Goal: Transaction & Acquisition: Subscribe to service/newsletter

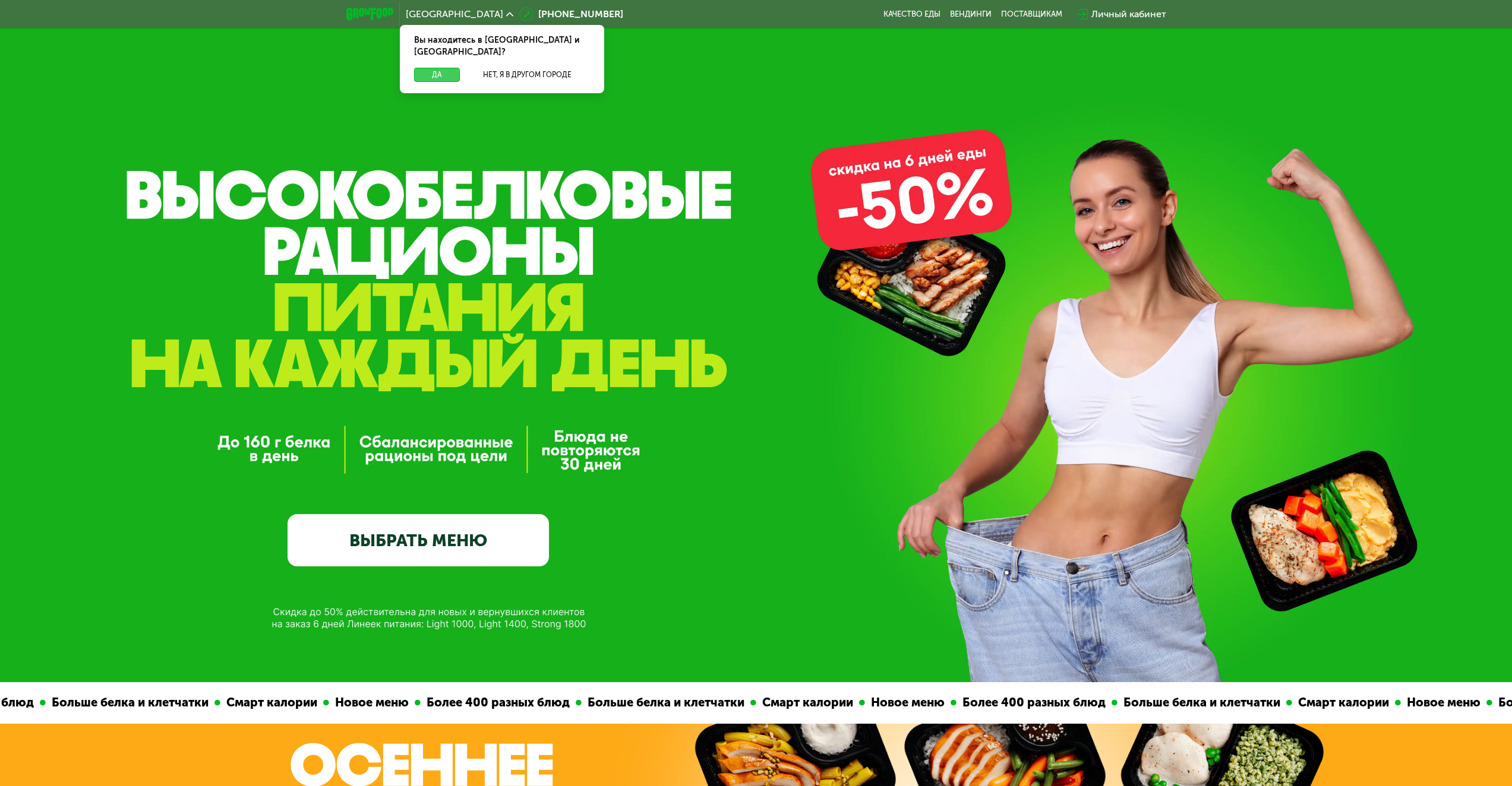
click at [433, 68] on button "Да" at bounding box center [437, 75] width 45 height 14
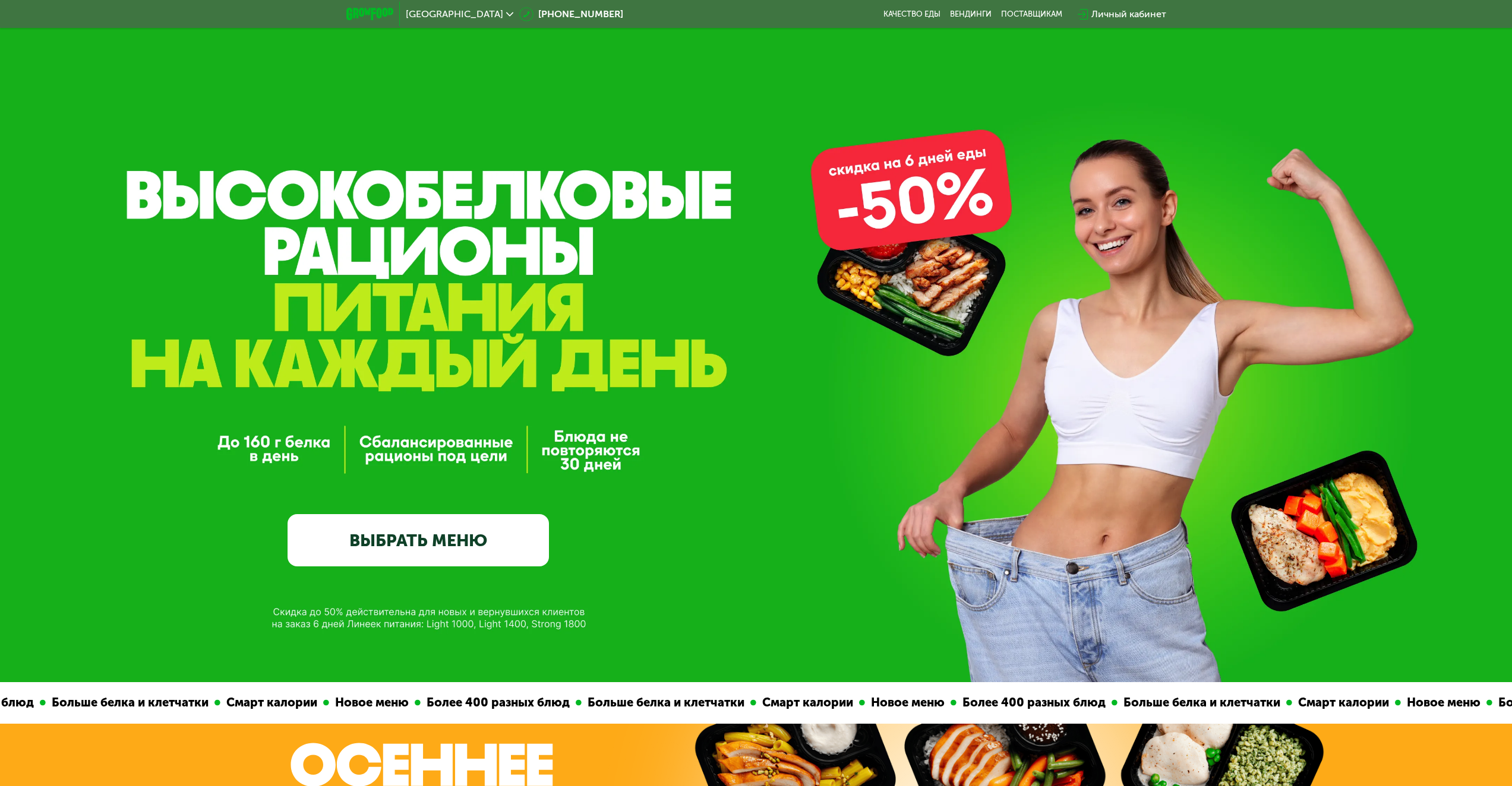
click at [462, 547] on link "ВЫБРАТЬ МЕНЮ" at bounding box center [418, 540] width 261 height 52
click at [462, 547] on link "ВЫБРАТЬ МЕНЮ" at bounding box center [418, 540] width 261 height 52
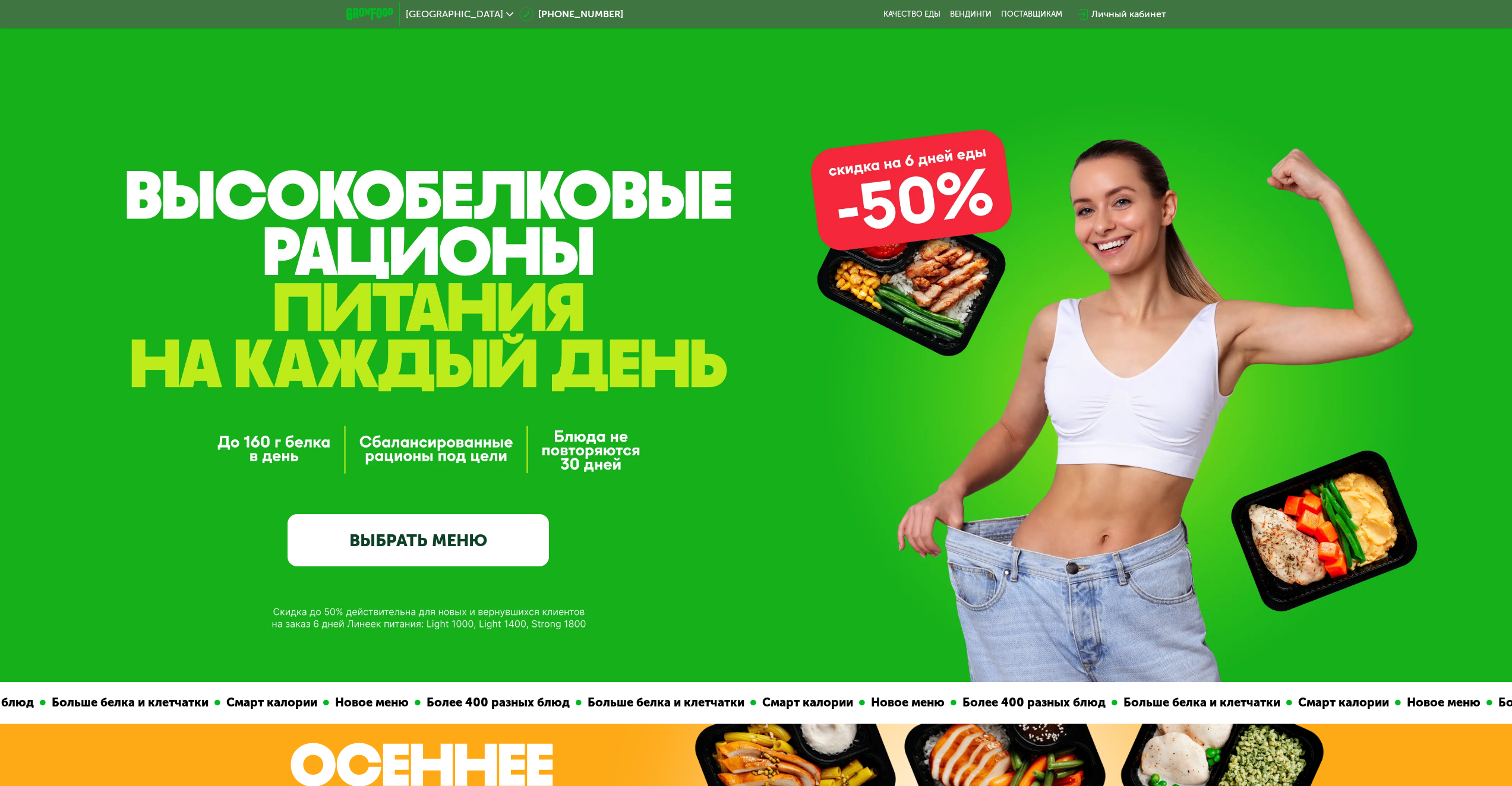
click at [462, 547] on link "ВЫБРАТЬ МЕНЮ" at bounding box center [418, 540] width 261 height 52
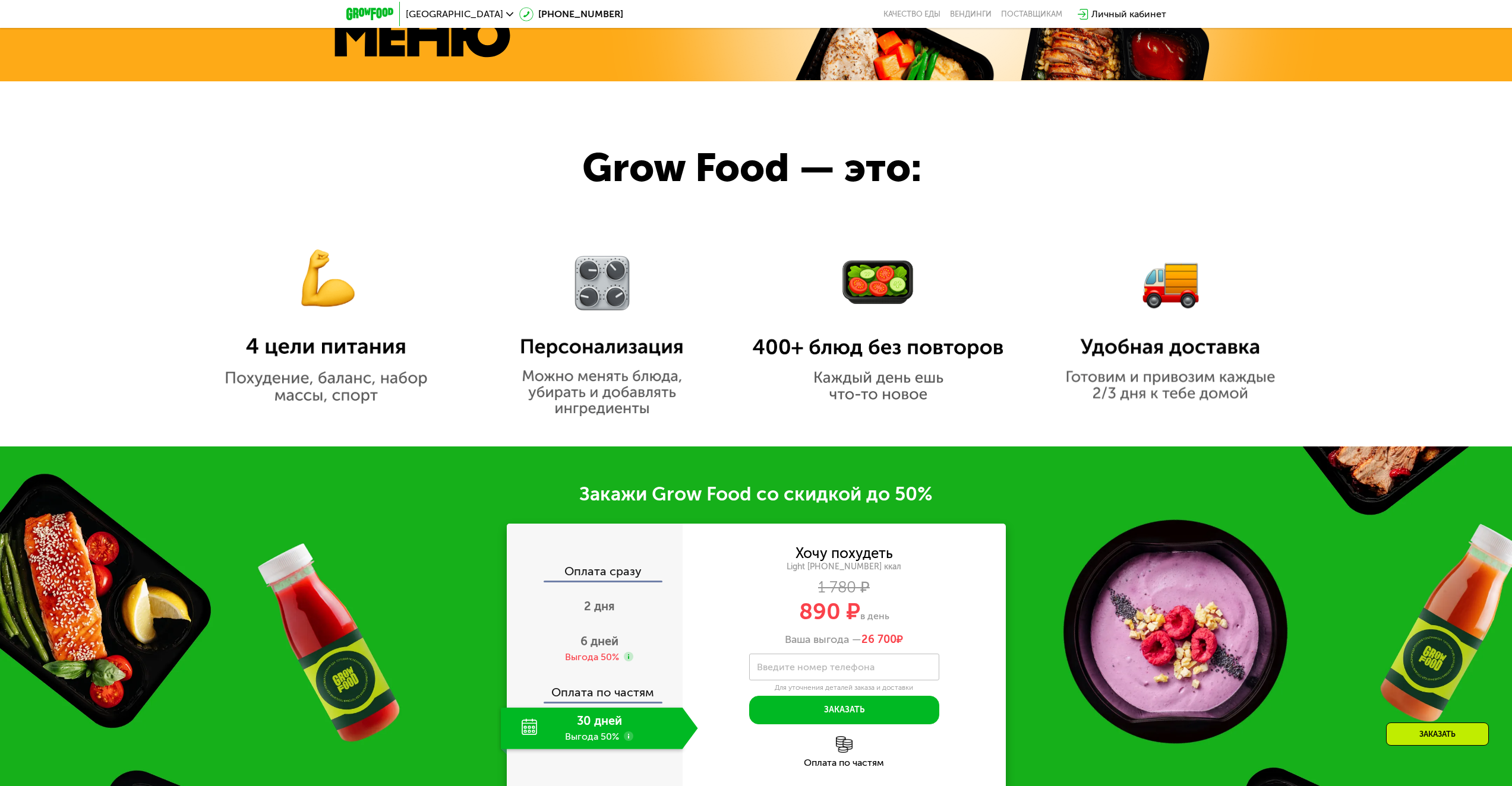
scroll to position [1128, 0]
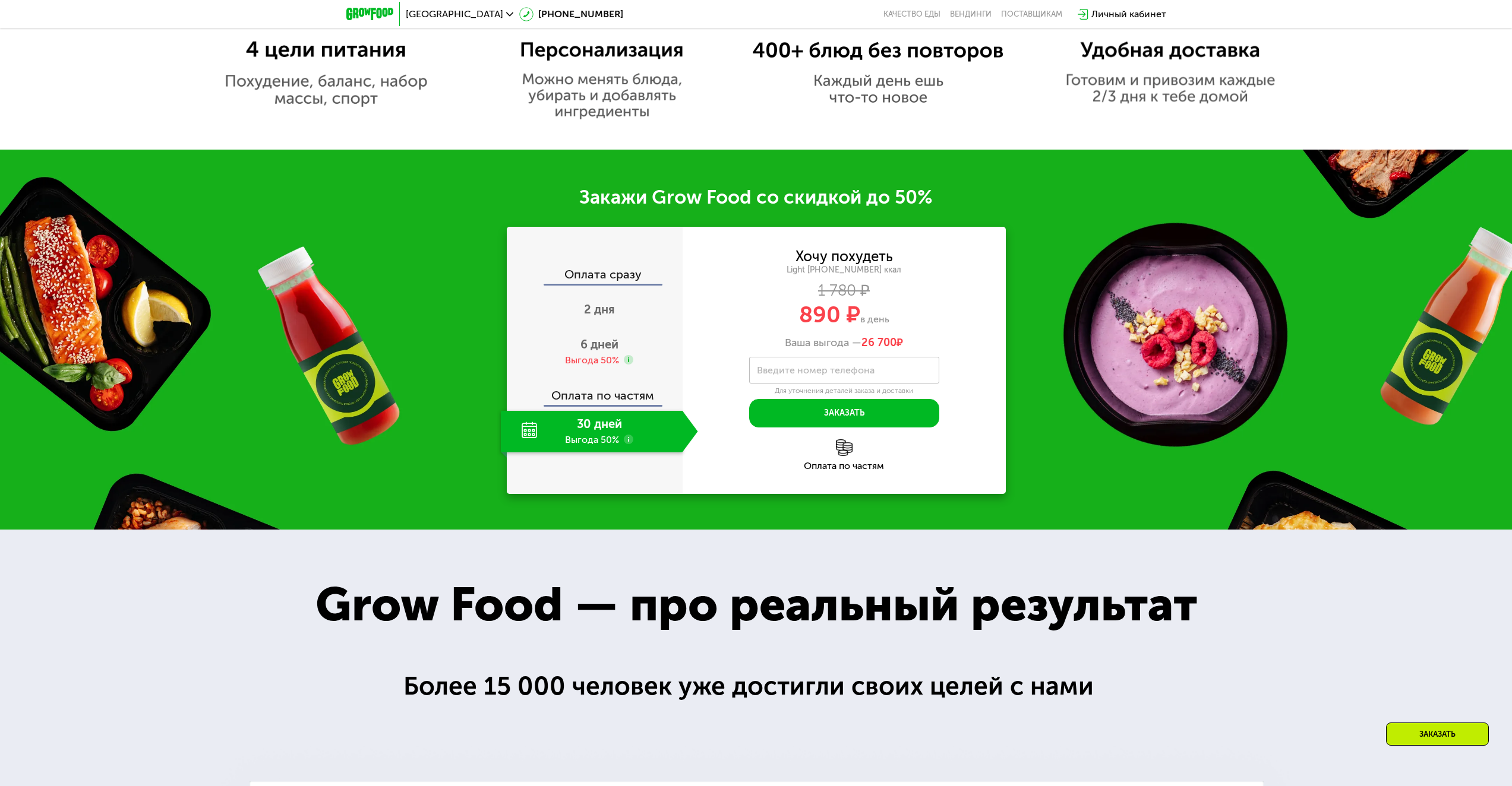
click at [603, 434] on div "30 дней Выгода 50%" at bounding box center [592, 431] width 182 height 41
click at [528, 441] on div "30 дней Выгода 50%" at bounding box center [592, 431] width 182 height 41
click at [635, 443] on div "30 дней Выгода 50%" at bounding box center [592, 431] width 182 height 41
click at [631, 444] on use at bounding box center [628, 439] width 9 height 9
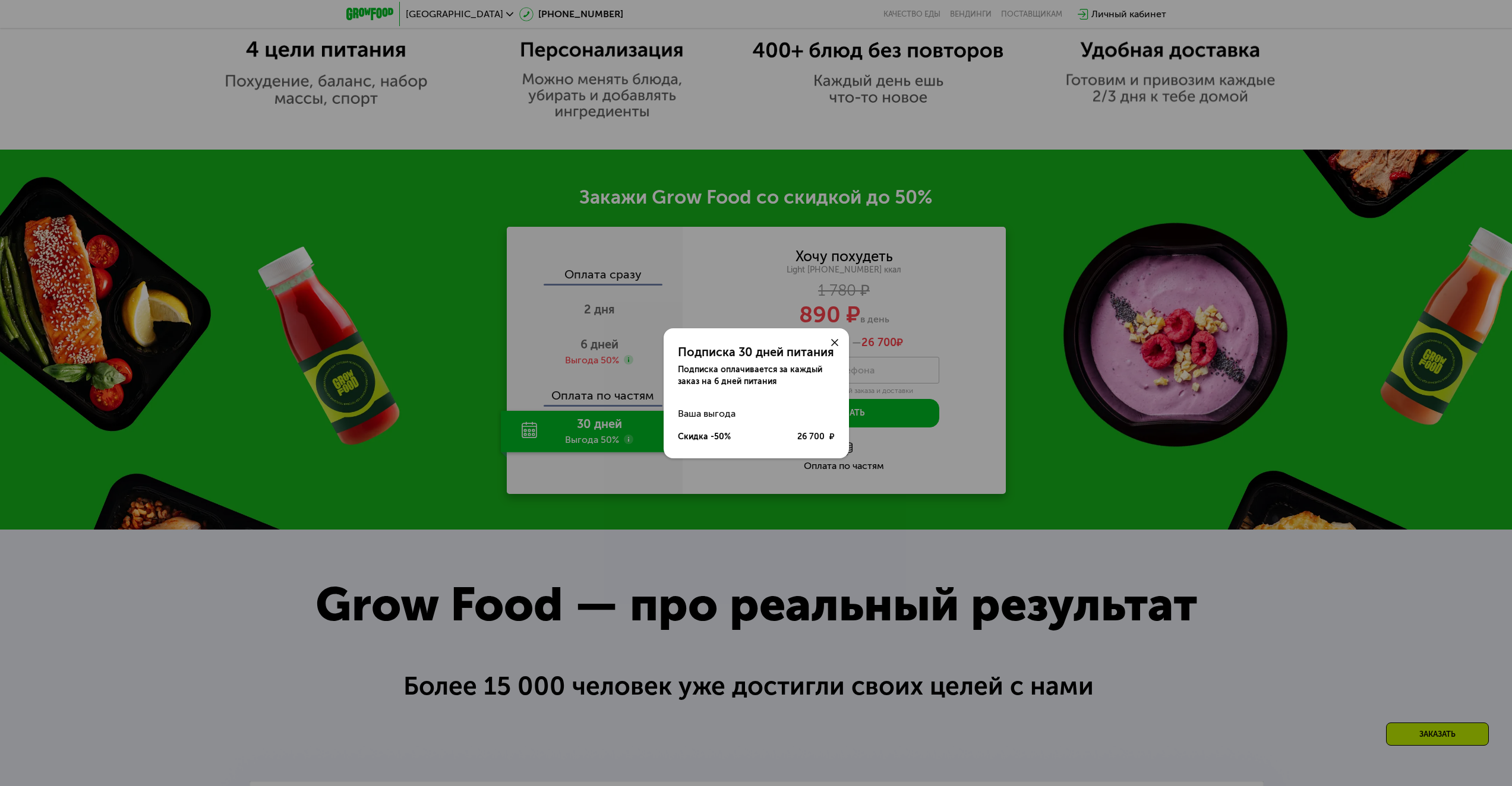
click at [692, 488] on div "Подписка 30 дней питания Подписка оплачивается за каждый заказ на 6 дней питани…" at bounding box center [756, 393] width 1512 height 786
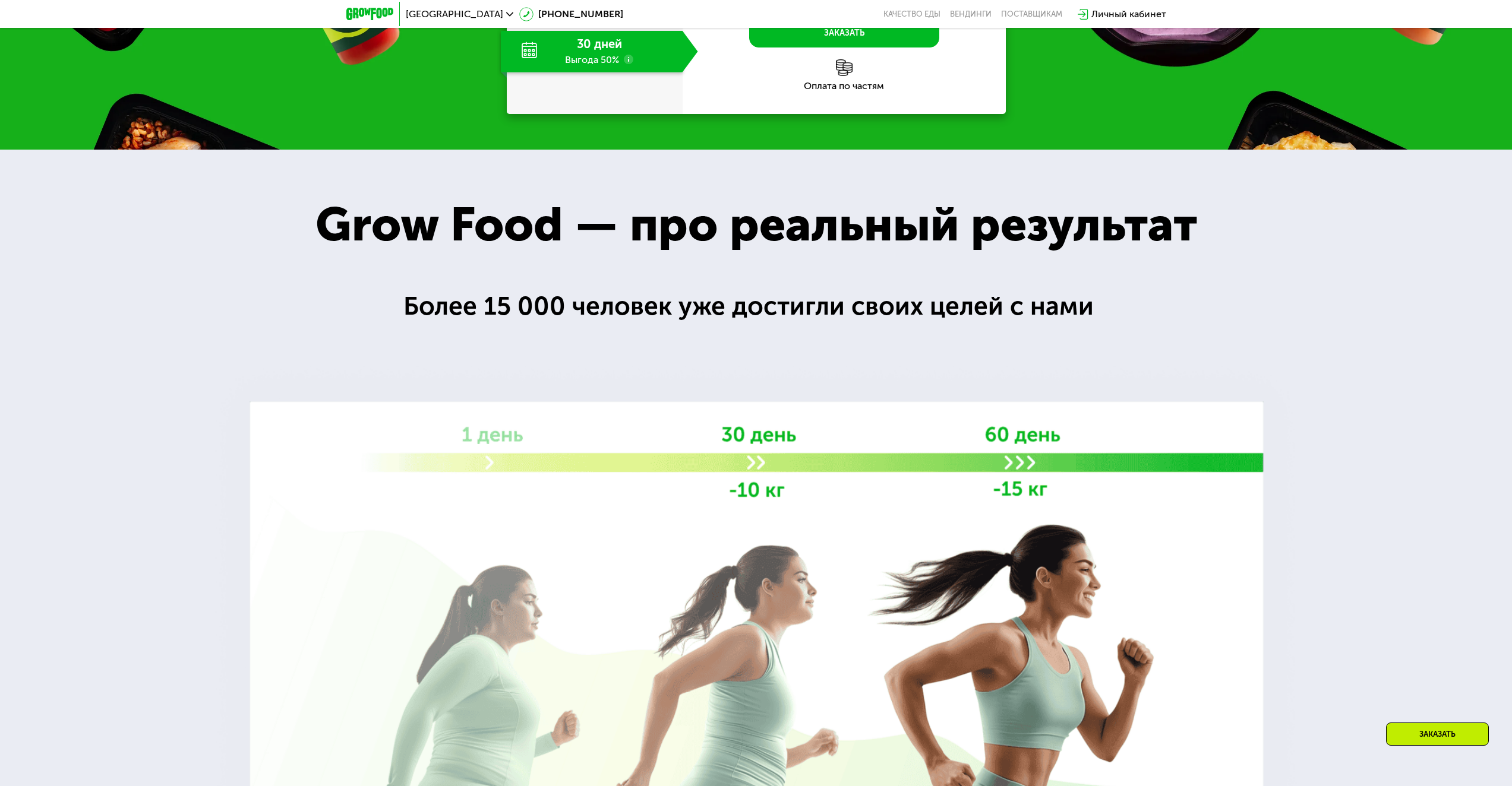
scroll to position [0, 0]
